Goal: Transaction & Acquisition: Subscribe to service/newsletter

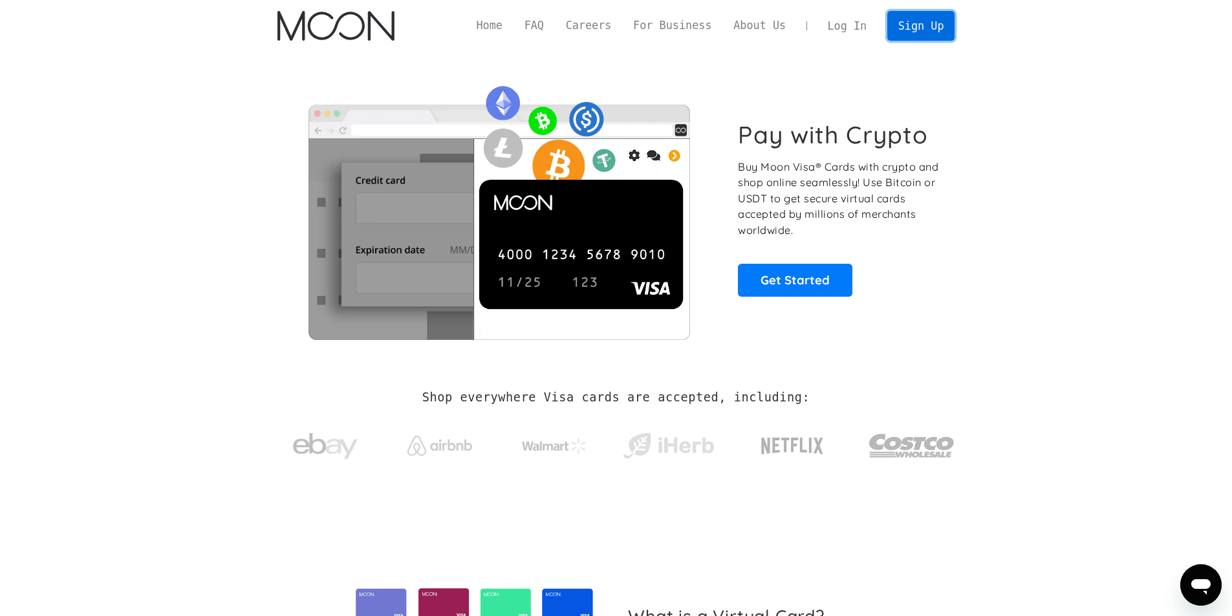
click at [929, 24] on link "Sign Up" at bounding box center [920, 25] width 67 height 29
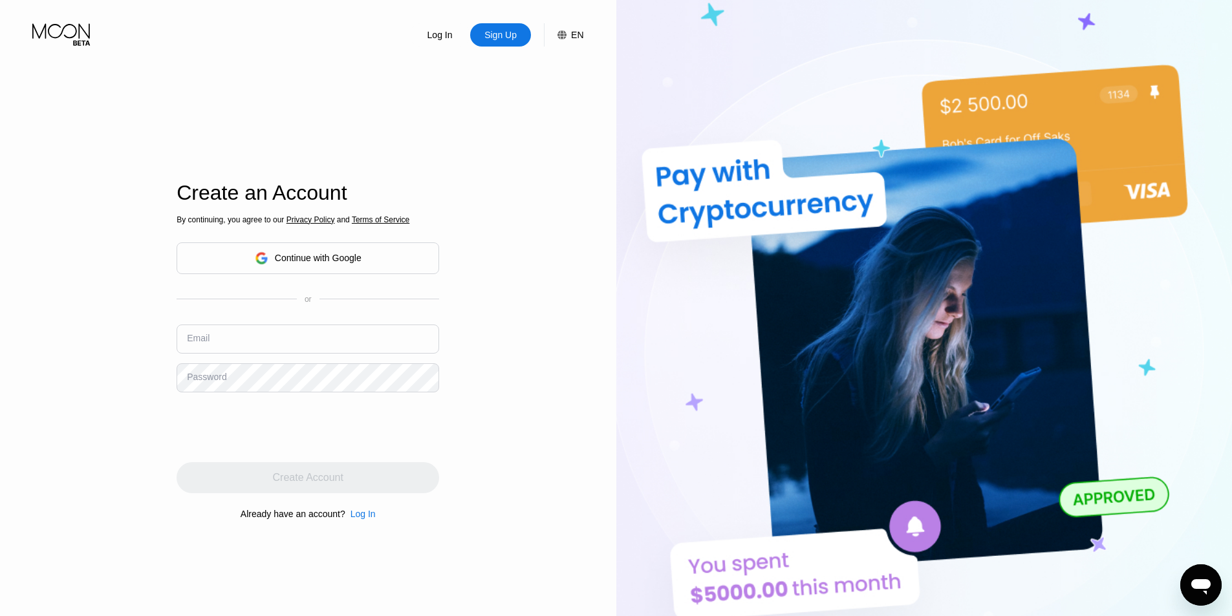
click at [253, 352] on input "text" at bounding box center [308, 339] width 263 height 29
paste input "[EMAIL_ADDRESS][DOMAIN_NAME]"
type input "[EMAIL_ADDRESS][DOMAIN_NAME]"
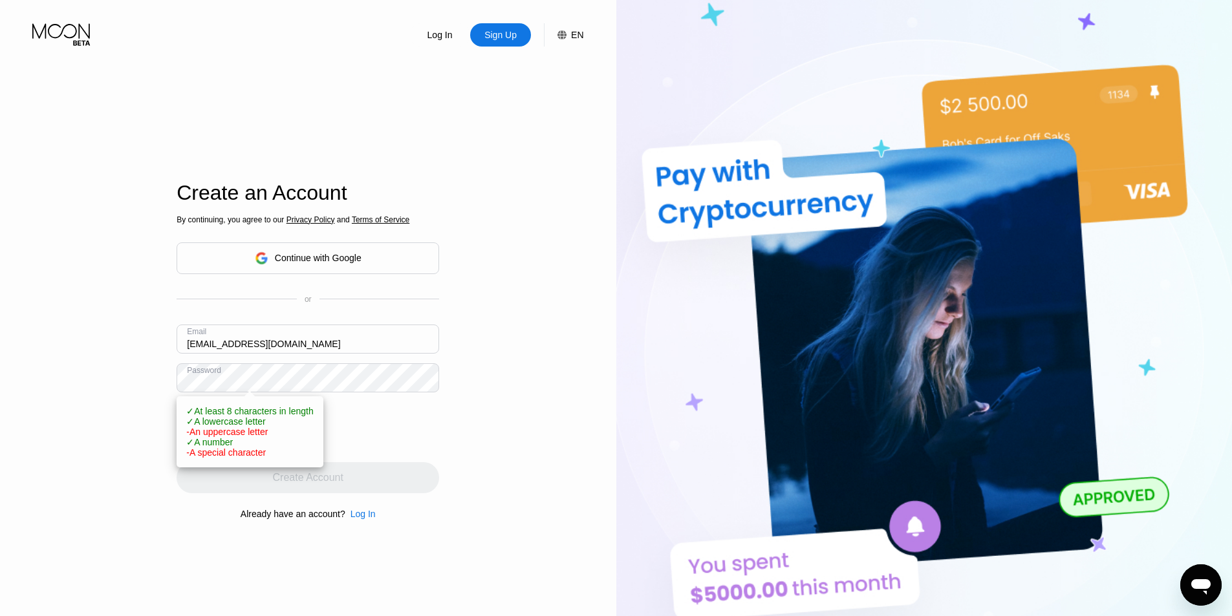
click at [411, 410] on div at bounding box center [308, 427] width 263 height 50
click at [56, 381] on div "Log In Sign Up EN Language English Save Create an Account By continuing, you ag…" at bounding box center [308, 339] width 616 height 678
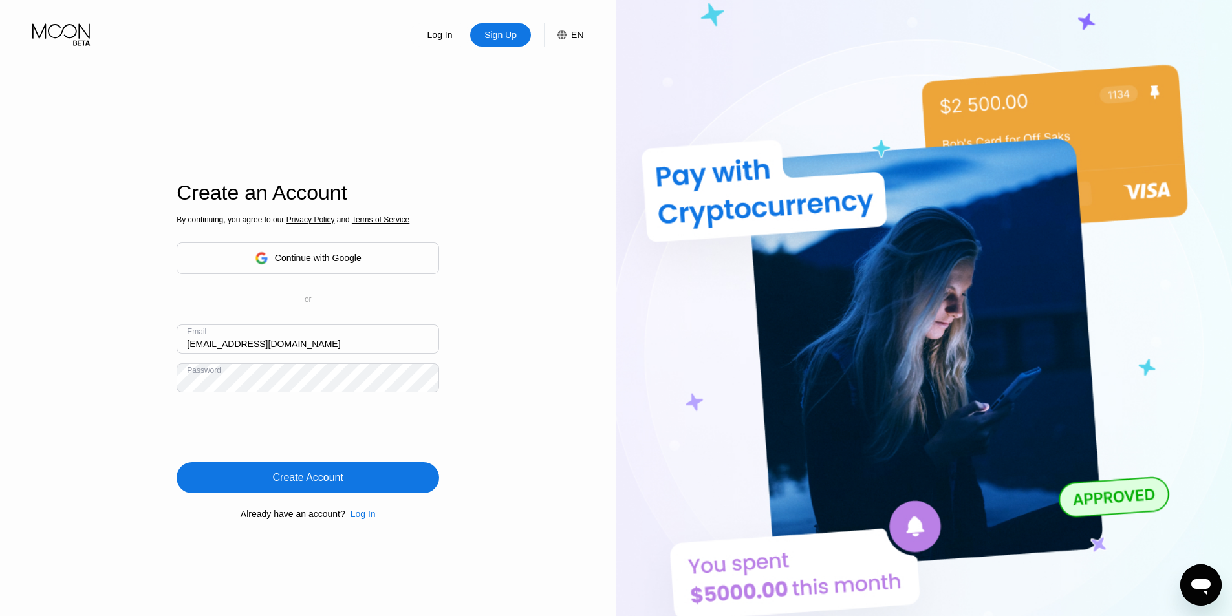
click at [290, 478] on div "Create Account" at bounding box center [308, 477] width 70 height 13
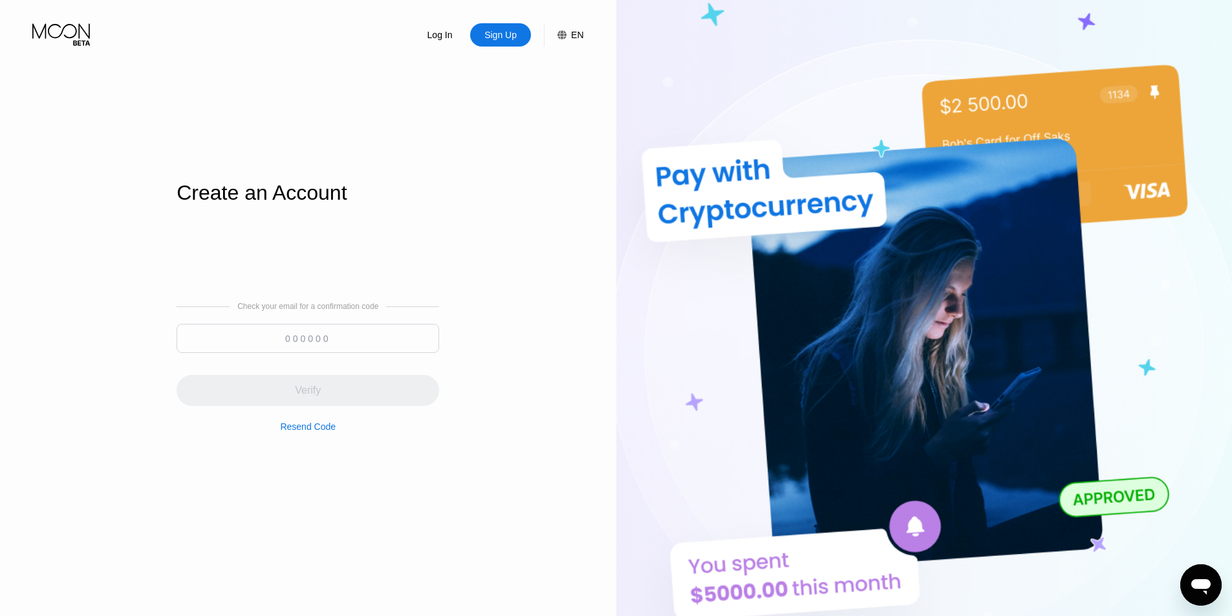
click at [331, 331] on input at bounding box center [308, 338] width 263 height 29
paste input "890469"
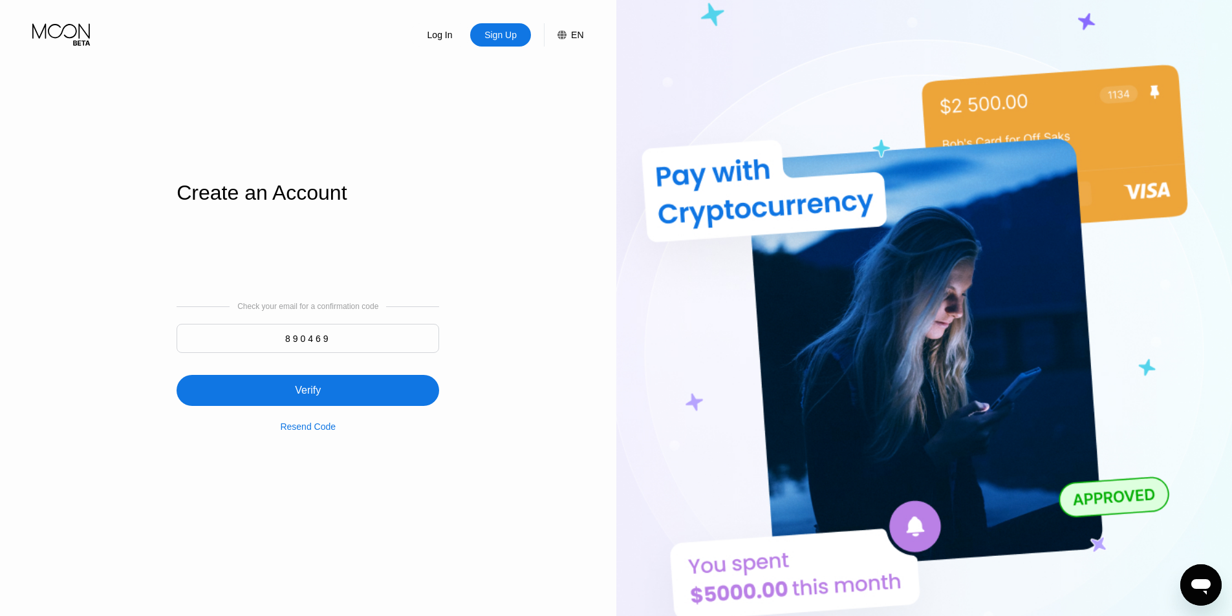
type input "890469"
click at [325, 397] on div "Verify" at bounding box center [308, 390] width 263 height 31
